Goal: Navigation & Orientation: Find specific page/section

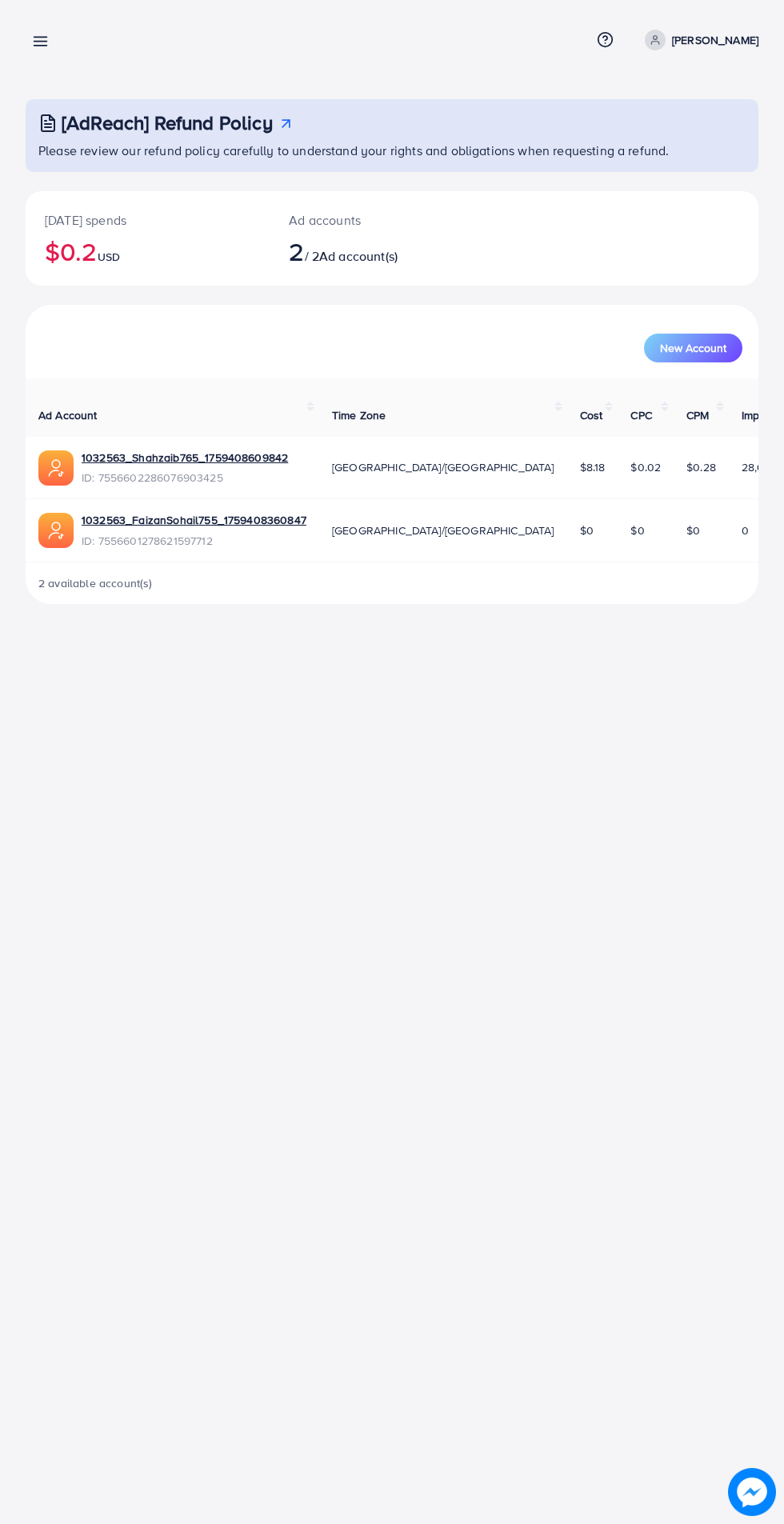
click at [721, 39] on p "[PERSON_NAME]" at bounding box center [715, 39] width 86 height 20
click at [706, 40] on p "[PERSON_NAME]" at bounding box center [715, 39] width 86 height 20
click at [262, 245] on div "Today's spends $0.2 USD" at bounding box center [147, 238] width 244 height 95
